Goal: Check status: Check status

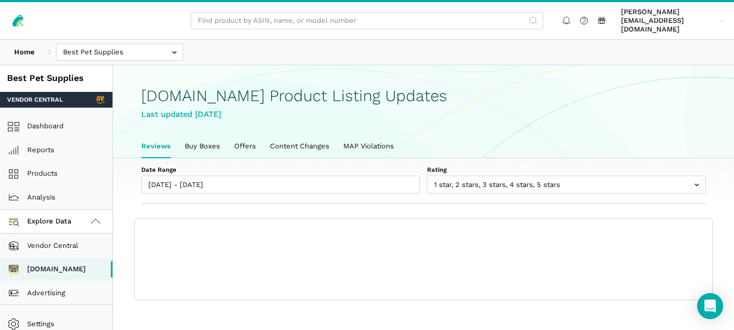
scroll to position [4, 0]
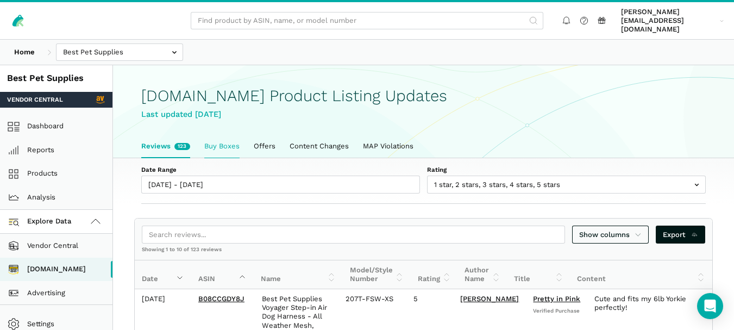
click at [204, 138] on link "Buy Boxes" at bounding box center [221, 146] width 49 height 23
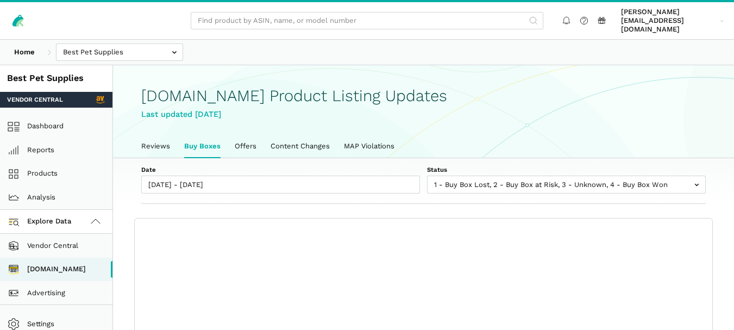
scroll to position [4, 0]
click at [163, 135] on link "Reviews" at bounding box center [155, 146] width 43 height 23
click at [165, 135] on link "Reviews" at bounding box center [155, 146] width 43 height 23
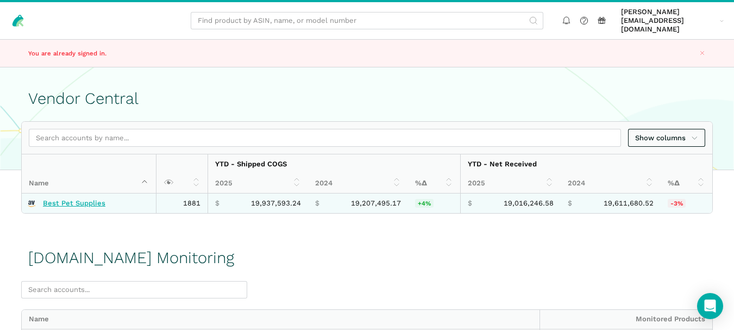
click at [77, 199] on link "Best Pet Supplies" at bounding box center [74, 203] width 62 height 9
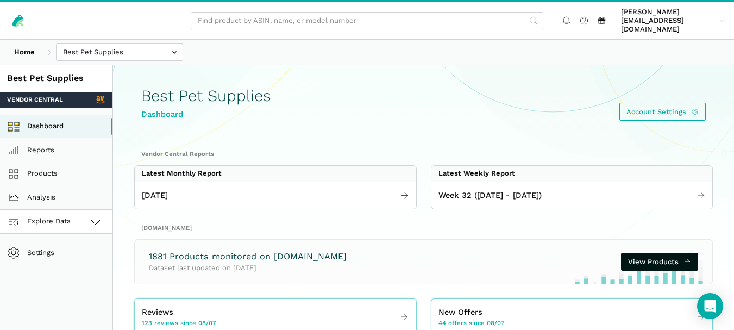
click at [81, 216] on link "Explore Data" at bounding box center [56, 222] width 112 height 24
click at [77, 257] on link "Amazon.com" at bounding box center [56, 269] width 112 height 24
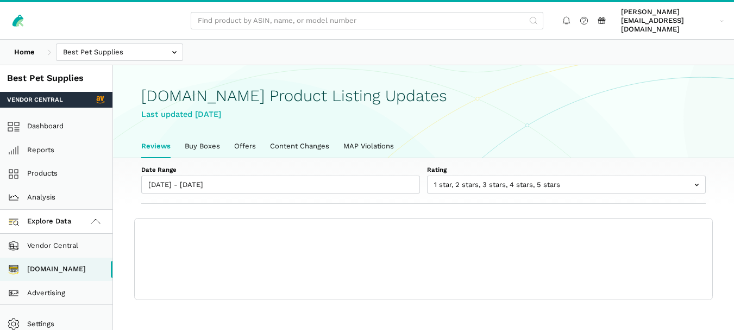
scroll to position [4, 0]
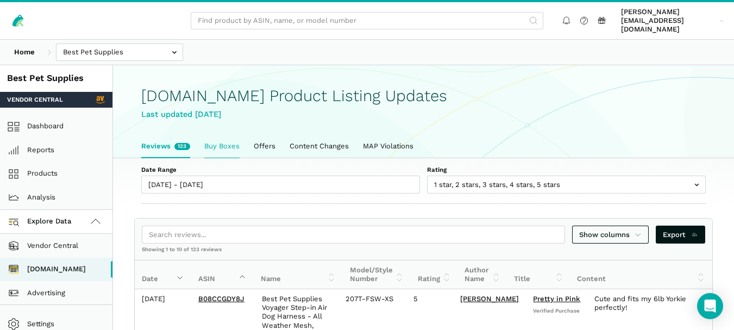
click at [214, 135] on link "Buy Boxes" at bounding box center [221, 146] width 49 height 23
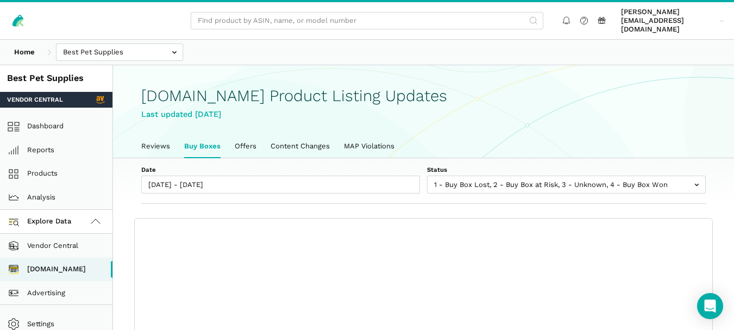
scroll to position [4, 0]
click at [408, 48] on div "Home Best Pet Supplies Competitors" at bounding box center [367, 52] width 734 height 25
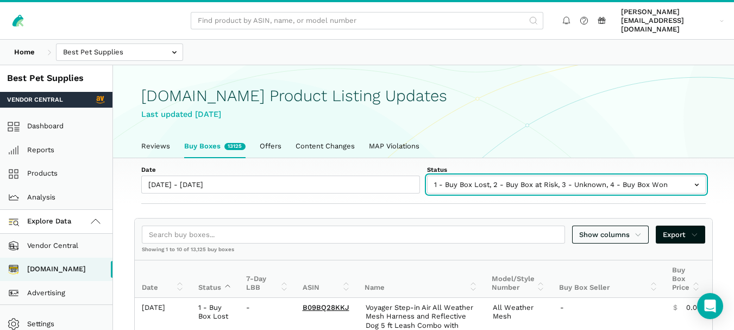
click at [487, 177] on input "text" at bounding box center [566, 184] width 279 height 18
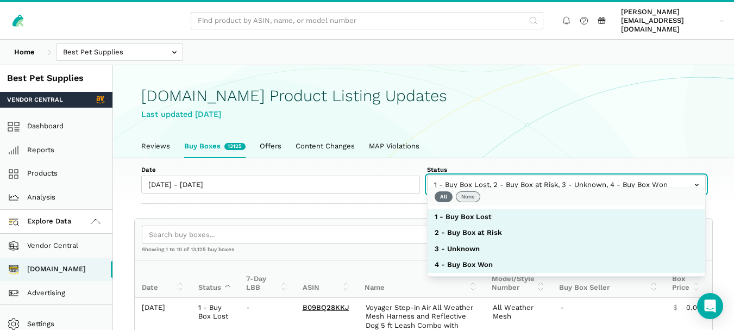
click at [473, 193] on button "None" at bounding box center [468, 196] width 24 height 11
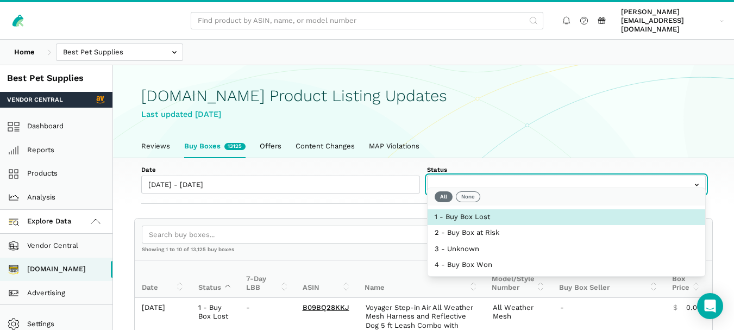
select select "1 - Buy Box Lost"
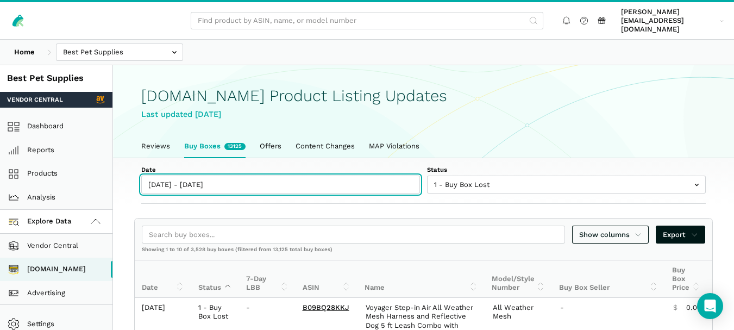
click at [213, 175] on input "[DATE] - [DATE]" at bounding box center [280, 184] width 279 height 18
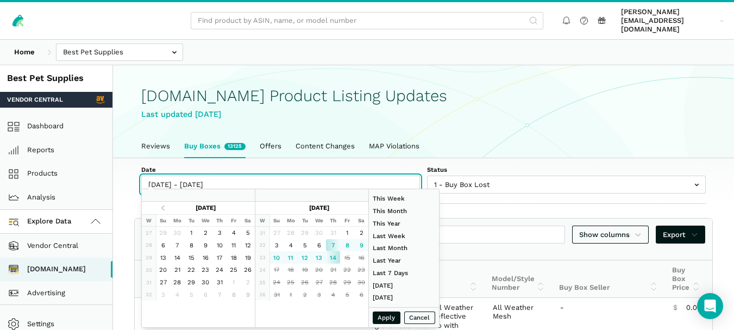
type input "08/07/2025"
type input "08/14/2025"
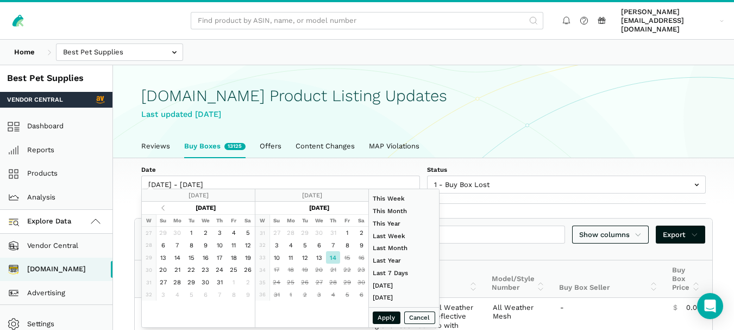
type input "06/01/2025"
type input "06/30/2025"
type input "08/14/2025"
click at [379, 316] on button "Apply" at bounding box center [387, 317] width 28 height 12
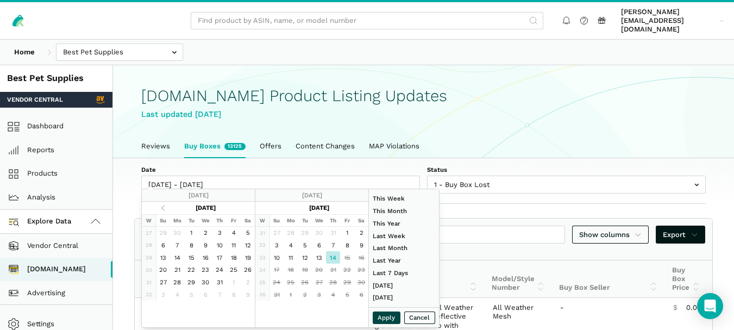
type input "08/14/2025 - 08/14/2025"
